Goal: Complete application form

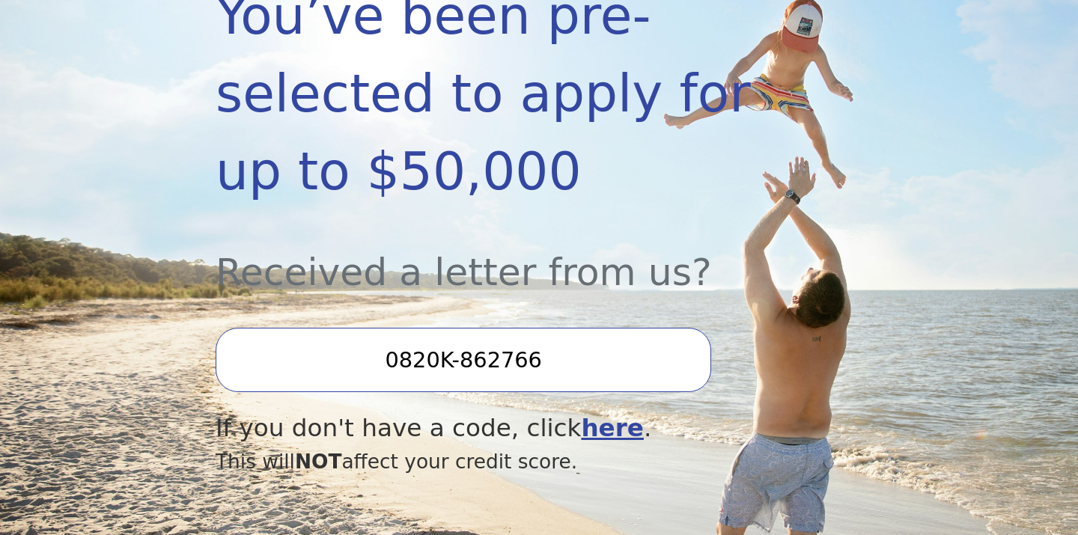
scroll to position [347, 0]
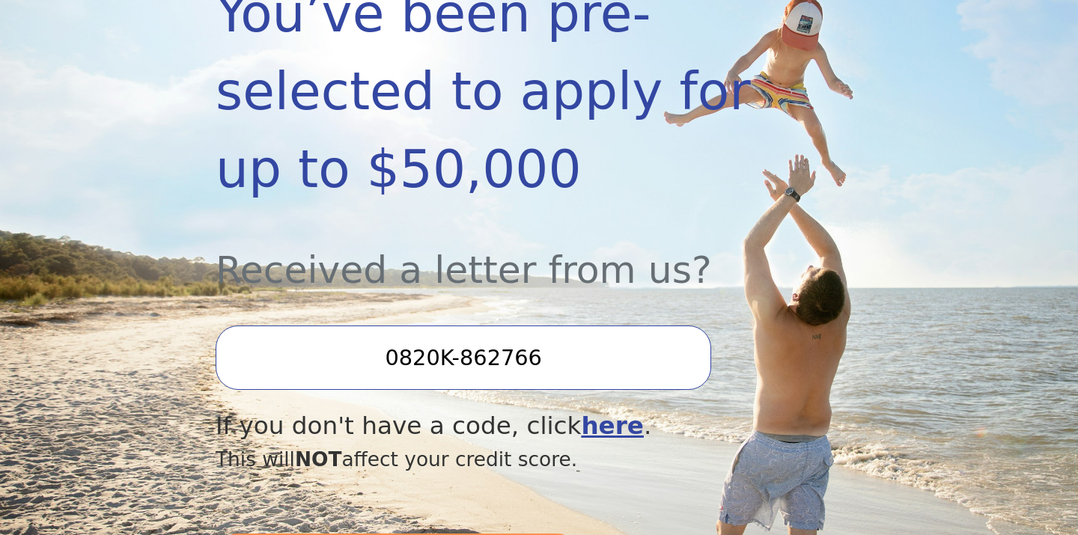
click at [522, 374] on input "0820K-862766" at bounding box center [463, 358] width 495 height 64
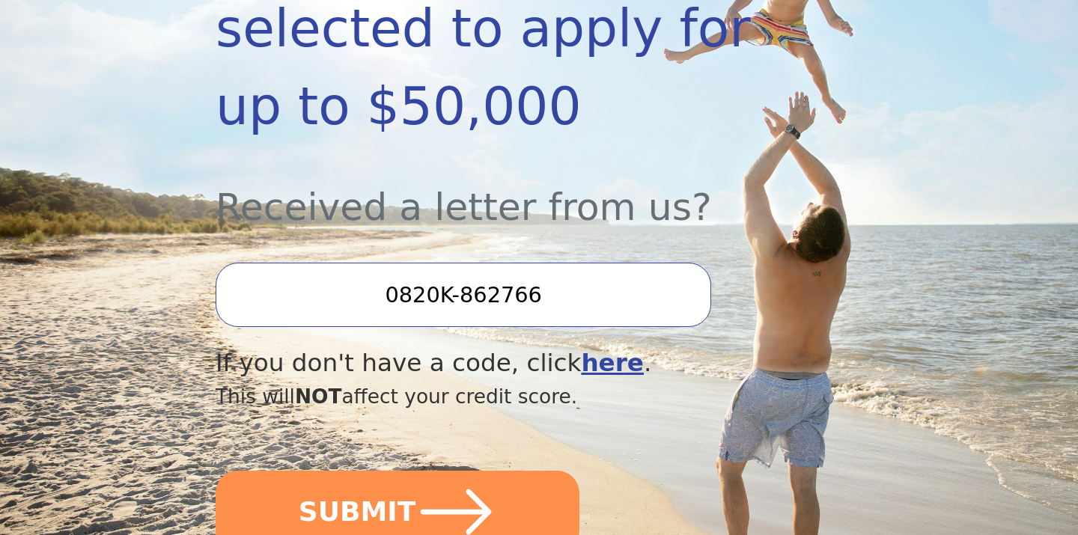
scroll to position [419, 0]
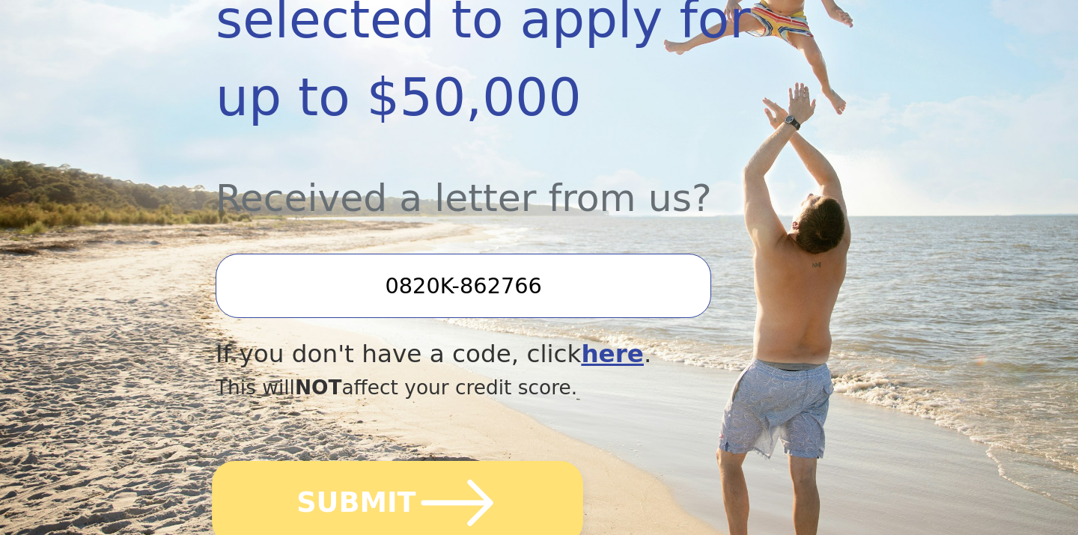
click at [537, 474] on button "SUBMIT" at bounding box center [397, 503] width 371 height 84
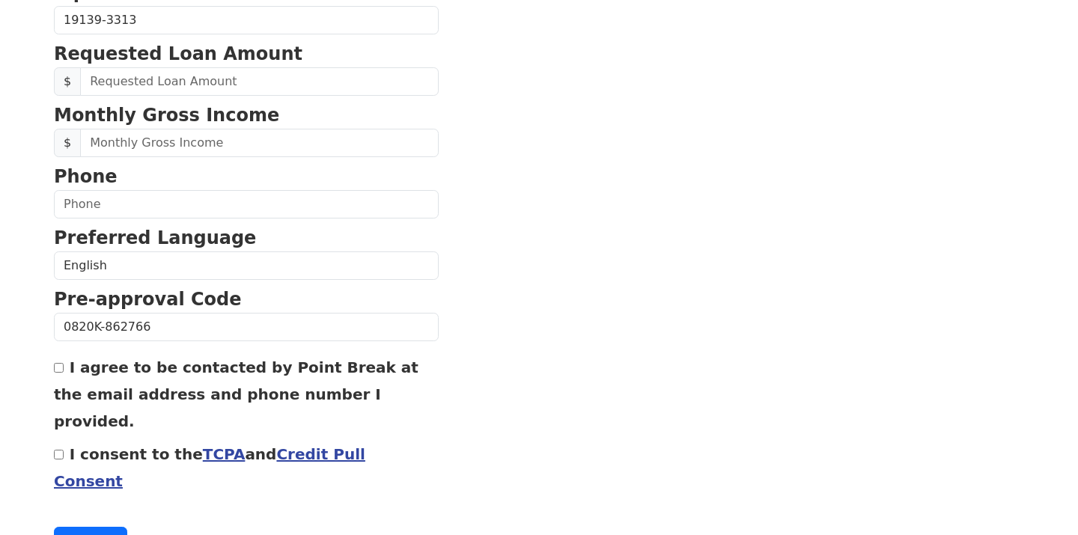
scroll to position [637, 0]
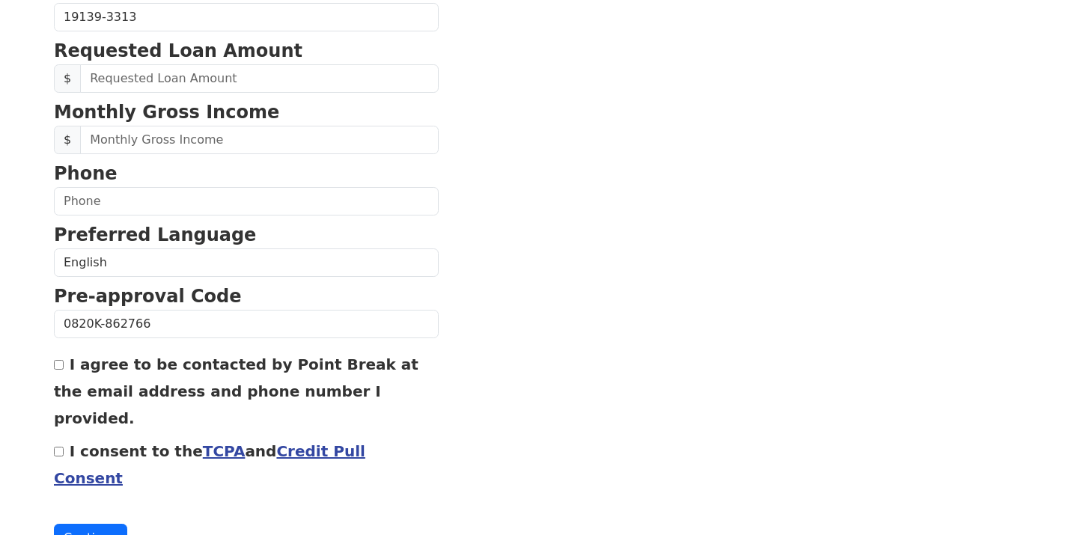
click at [275, 442] on link "Credit Pull Consent" at bounding box center [209, 464] width 311 height 45
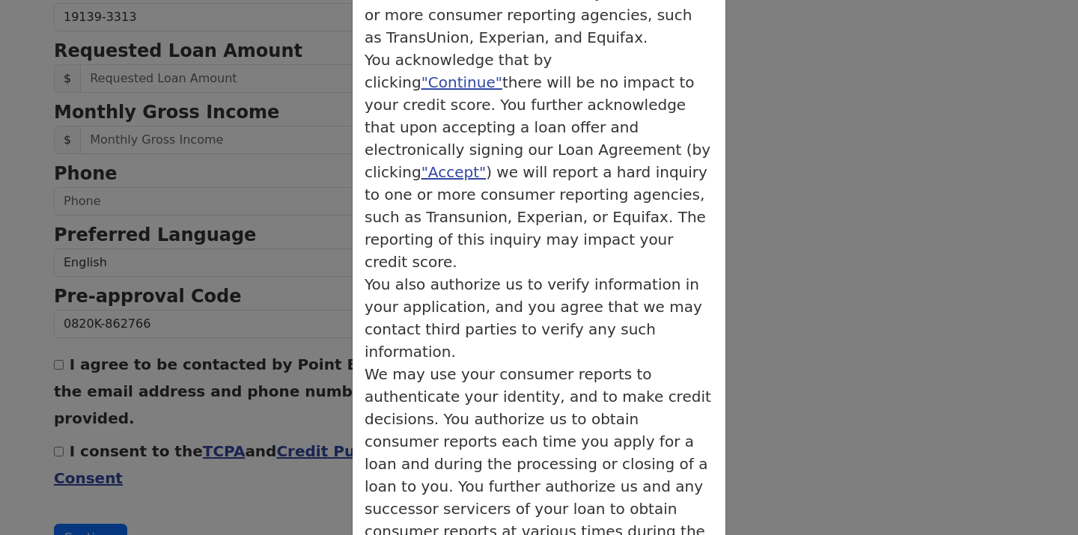
scroll to position [308, 0]
